Goal: Information Seeking & Learning: Find specific page/section

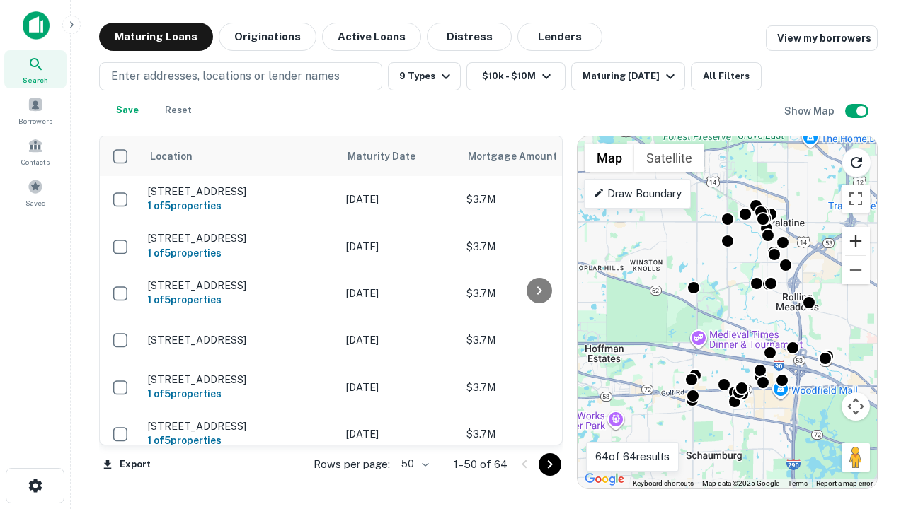
click at [855, 241] on button "Zoom in" at bounding box center [855, 241] width 28 height 28
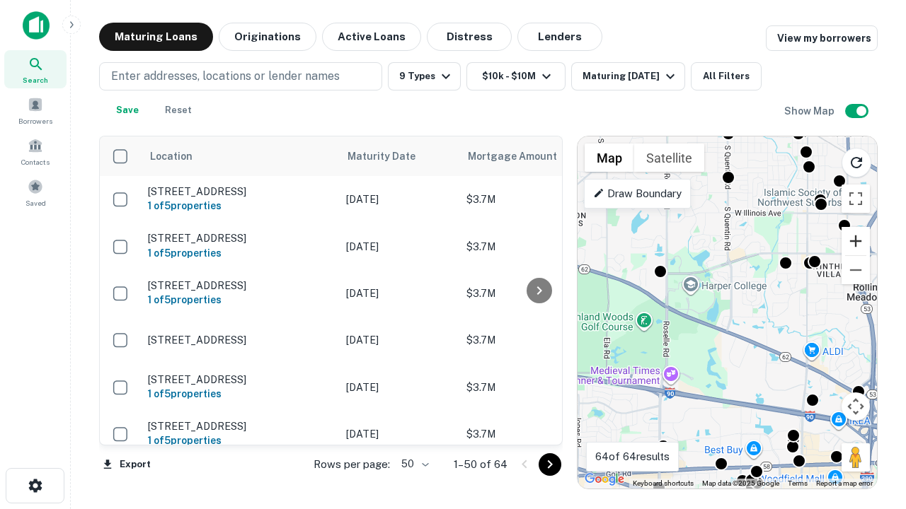
click at [855, 241] on button "Zoom in" at bounding box center [855, 241] width 28 height 28
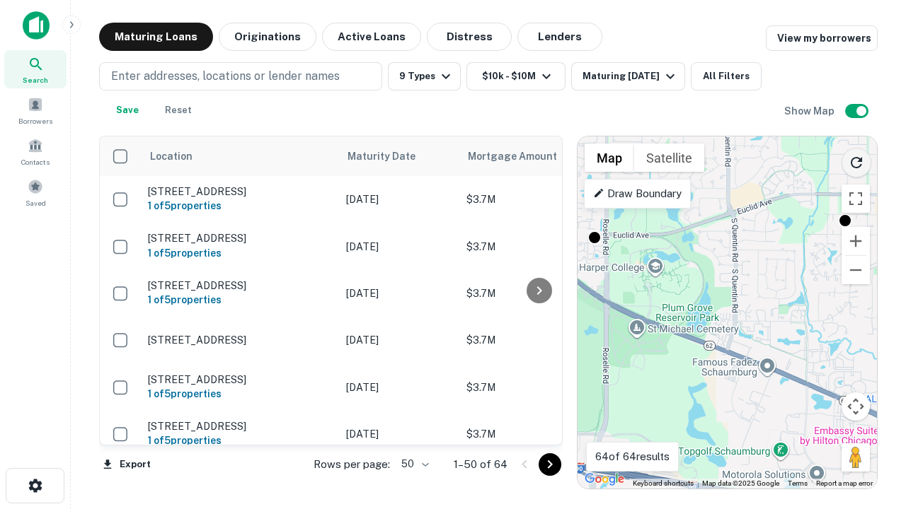
click at [856, 160] on icon "Reload search area" at bounding box center [856, 162] width 17 height 17
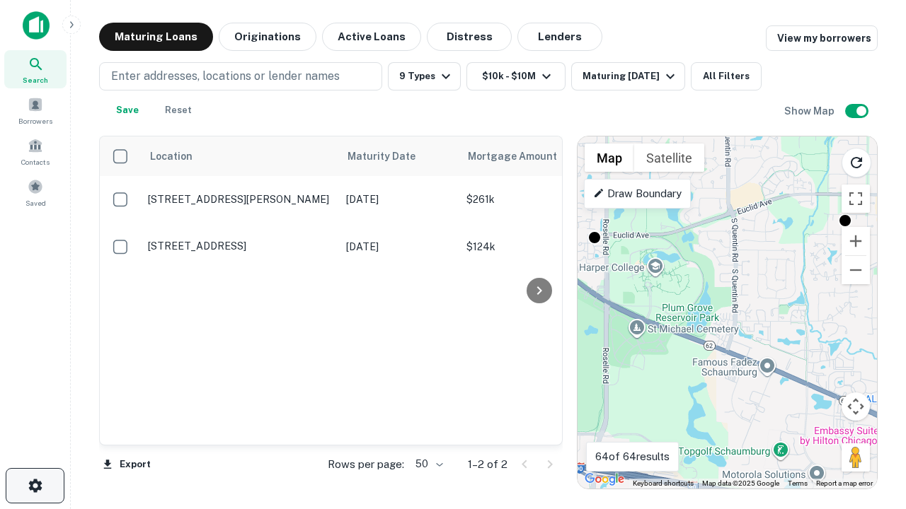
click at [35, 486] on icon "button" at bounding box center [35, 486] width 17 height 17
